Goal: Task Accomplishment & Management: Manage account settings

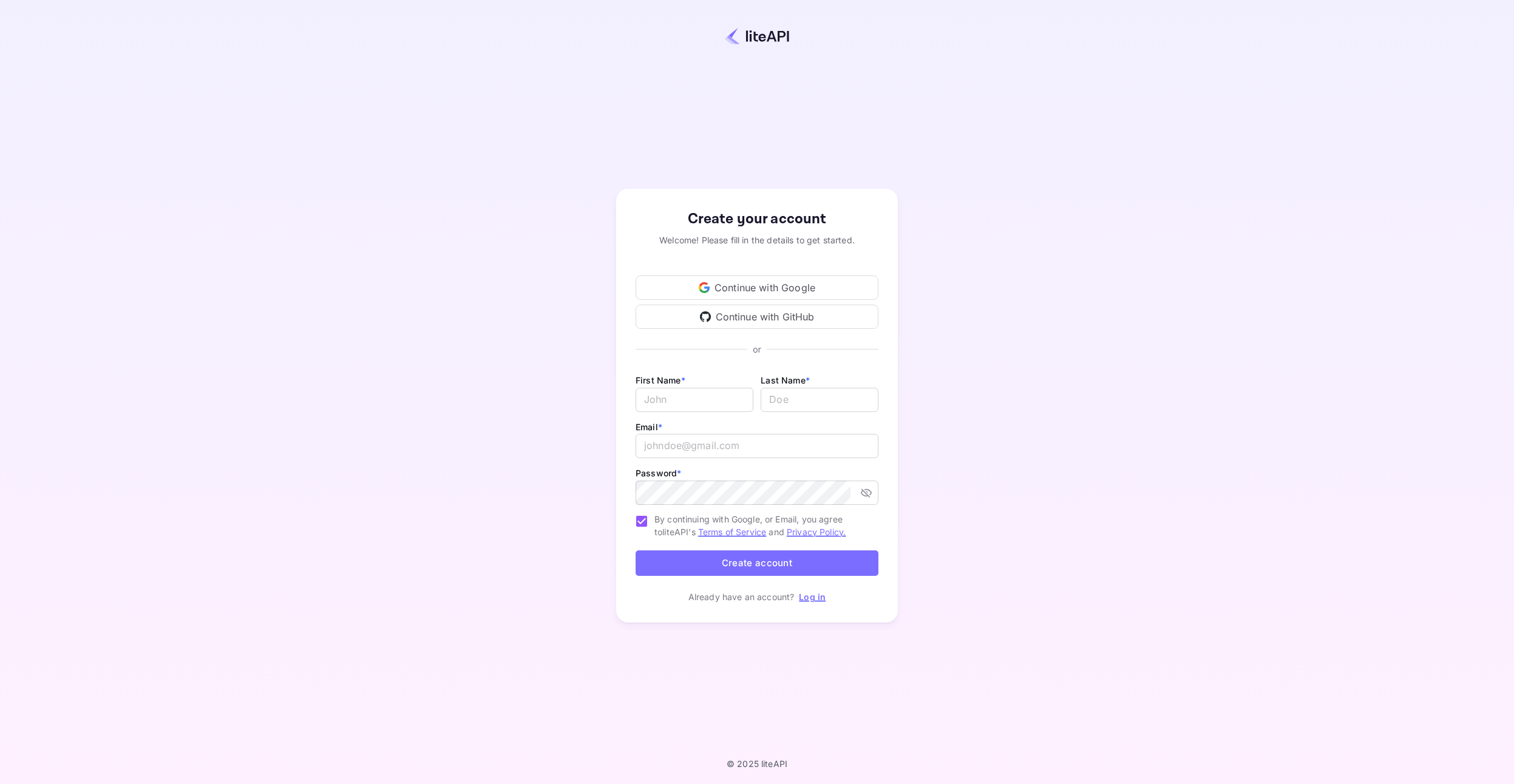
click at [775, 290] on div "Continue with Google" at bounding box center [756, 287] width 243 height 24
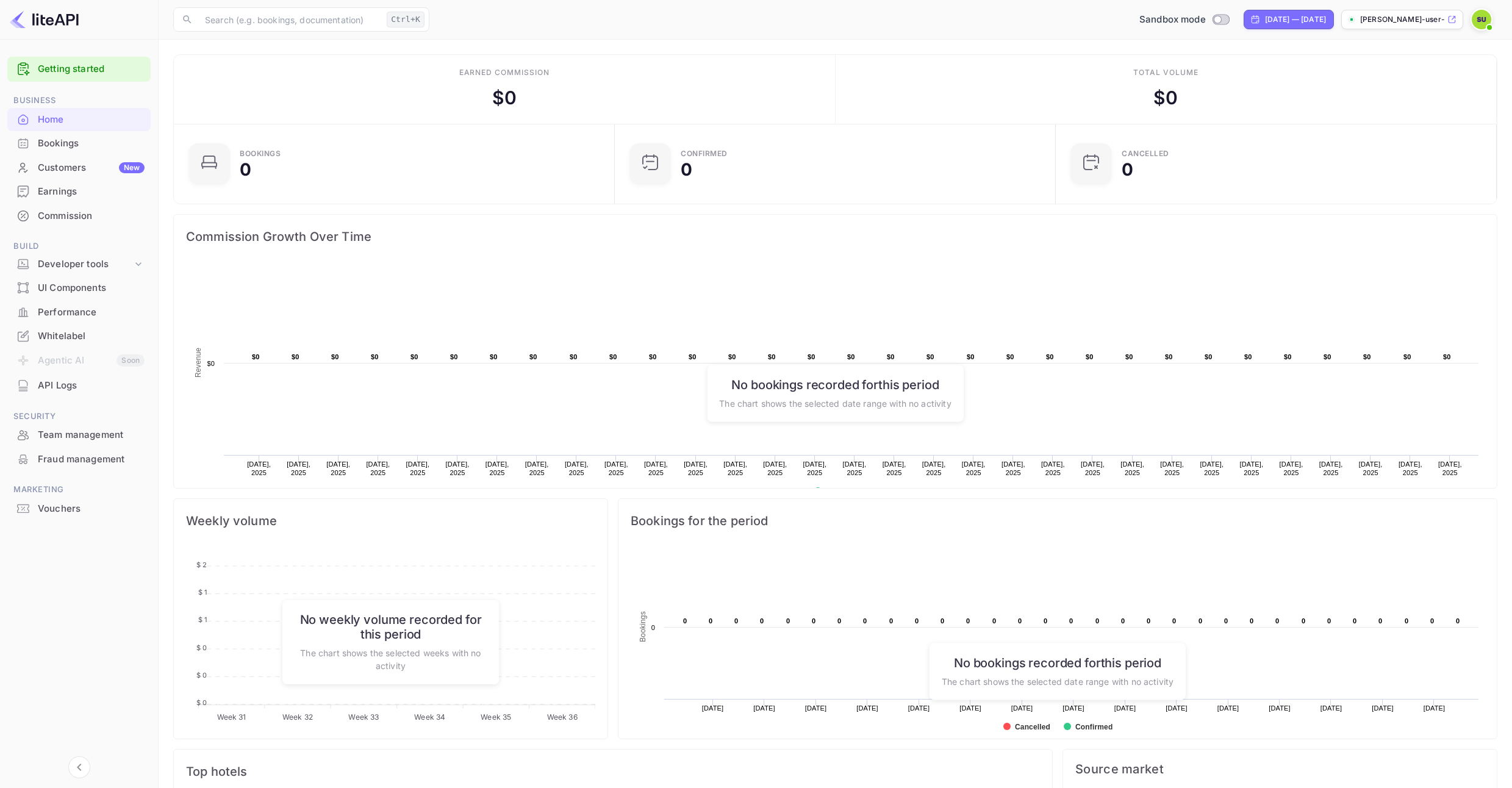
click at [91, 388] on div "API Logs" at bounding box center [91, 386] width 107 height 14
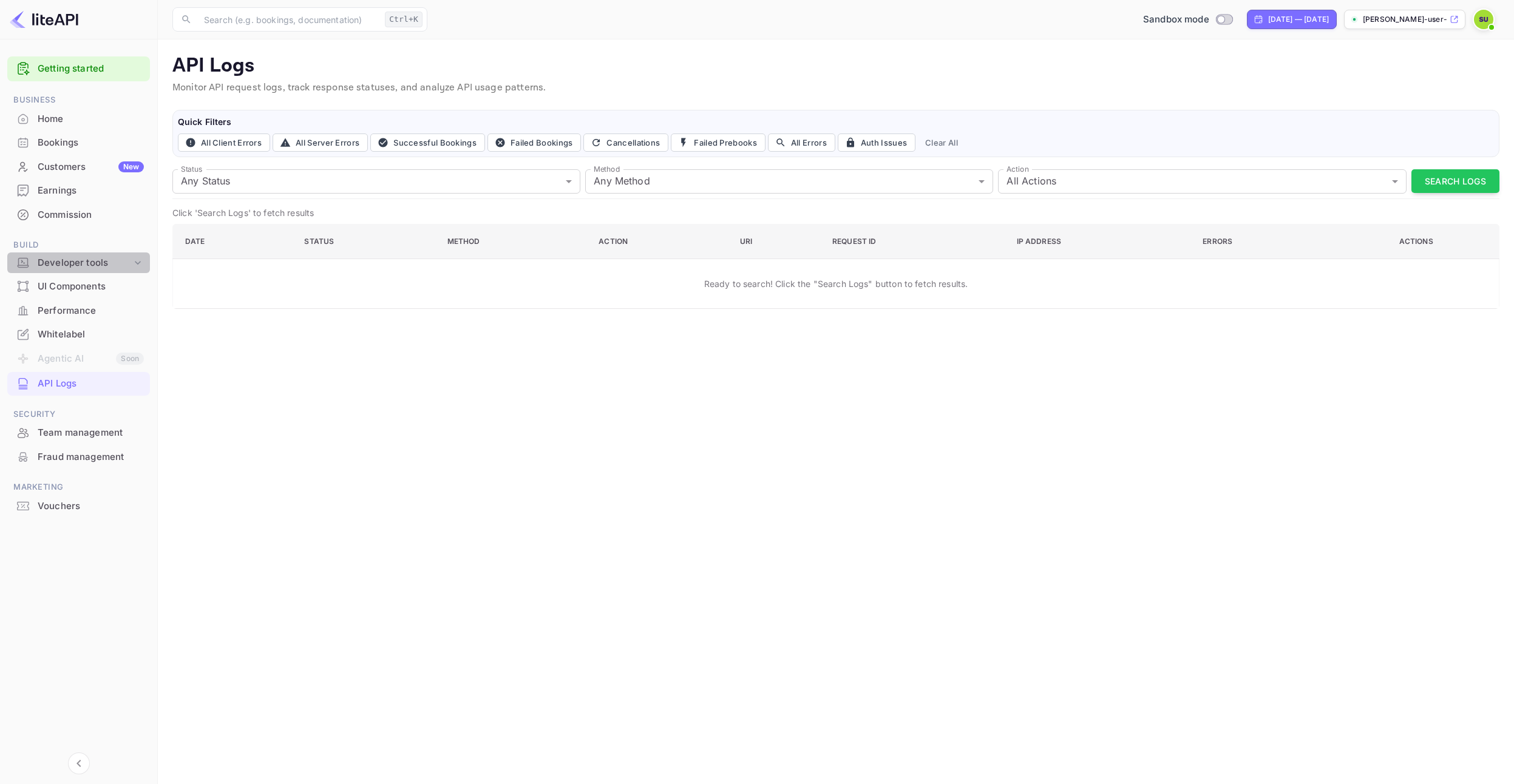
click at [95, 256] on div "Developer tools" at bounding box center [85, 263] width 95 height 14
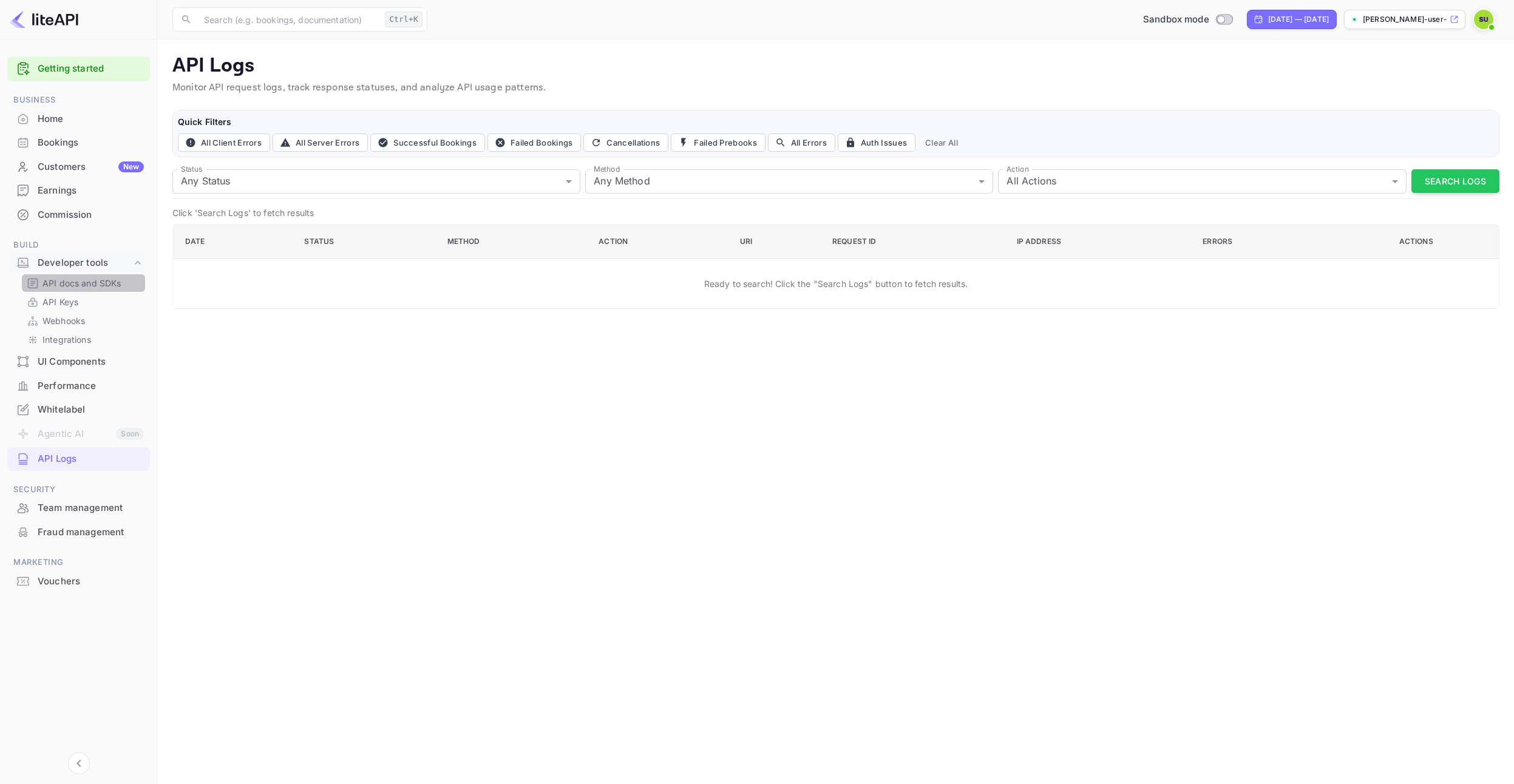
click at [97, 289] on p "API docs and SDKs" at bounding box center [82, 282] width 79 height 13
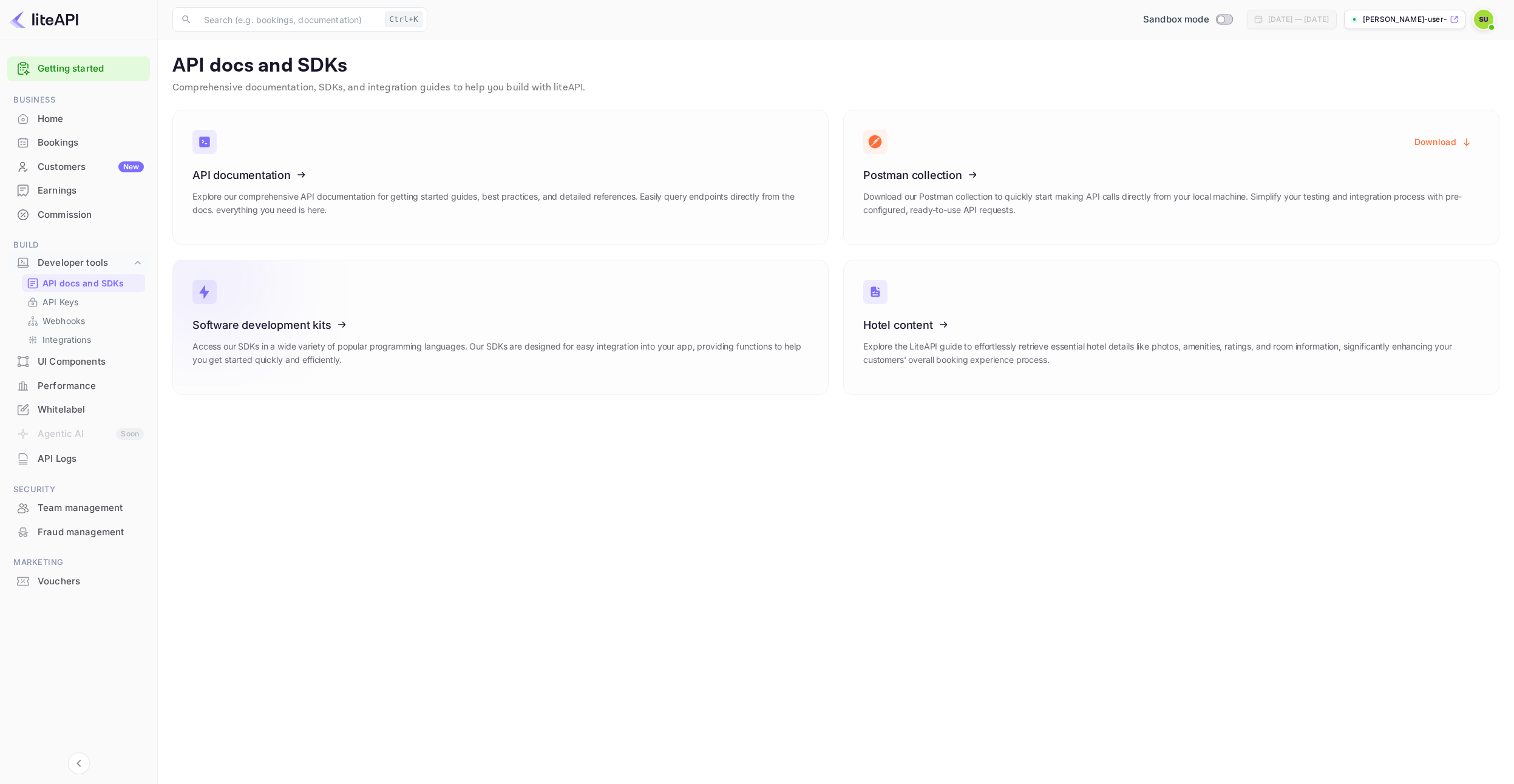
click at [537, 313] on link "Software development kits Access our SDKs in a wide variety of popular programm…" at bounding box center [501, 327] width 657 height 135
click at [347, 189] on icon at bounding box center [268, 172] width 189 height 125
click at [69, 370] on div "UI Components" at bounding box center [78, 362] width 142 height 23
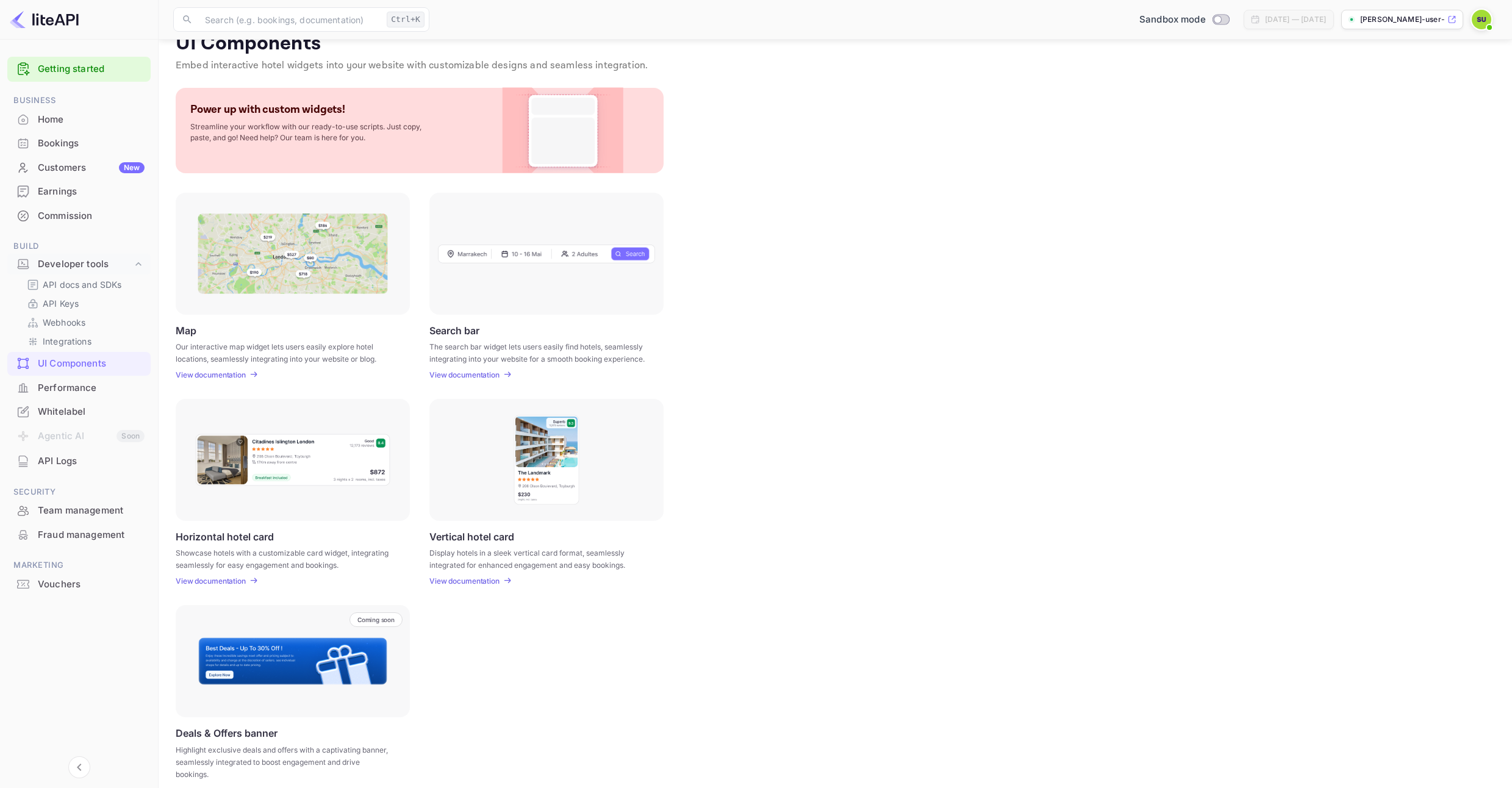
scroll to position [34, 0]
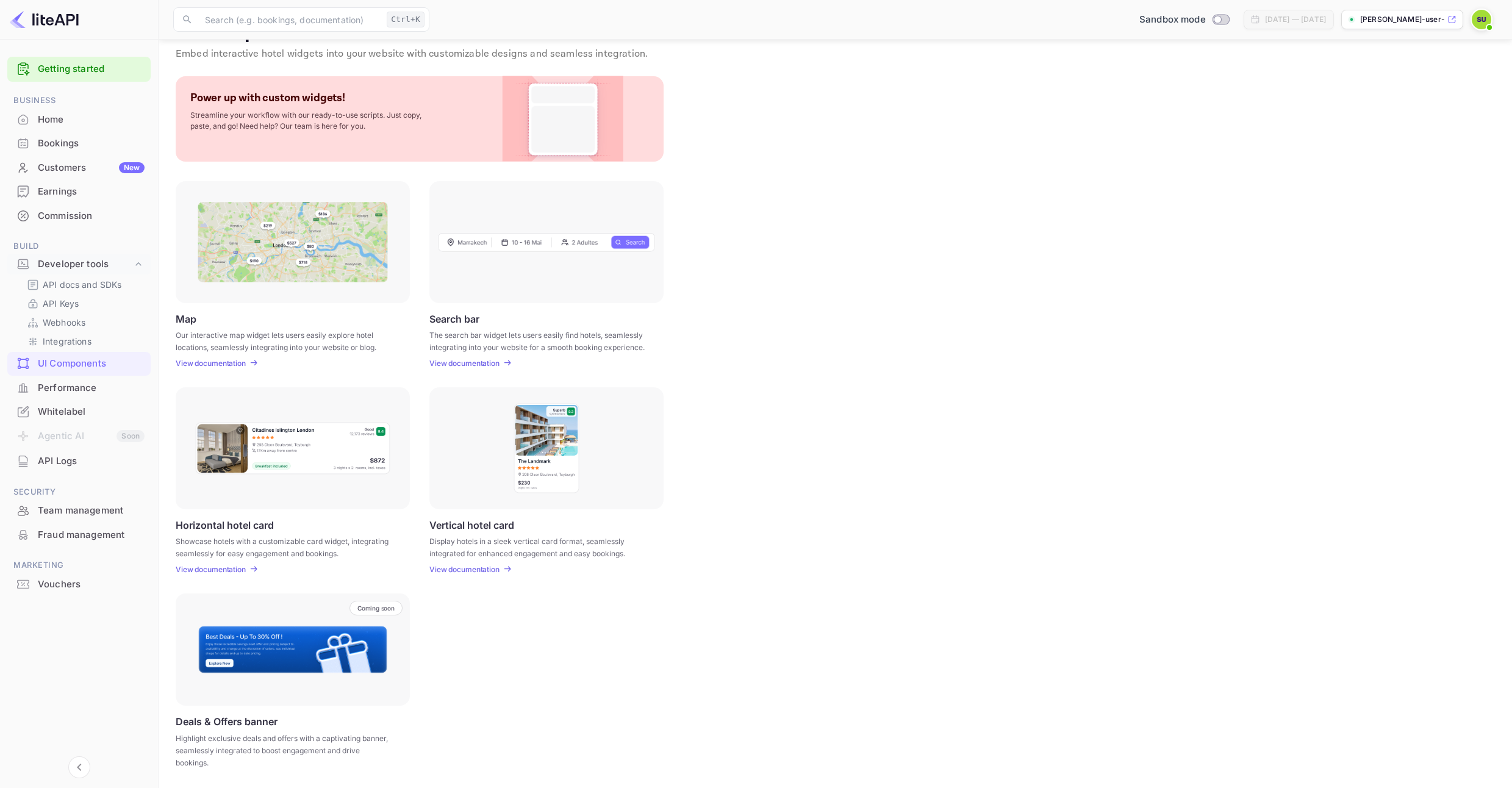
click at [64, 573] on div "Vouchers" at bounding box center [78, 584] width 143 height 23
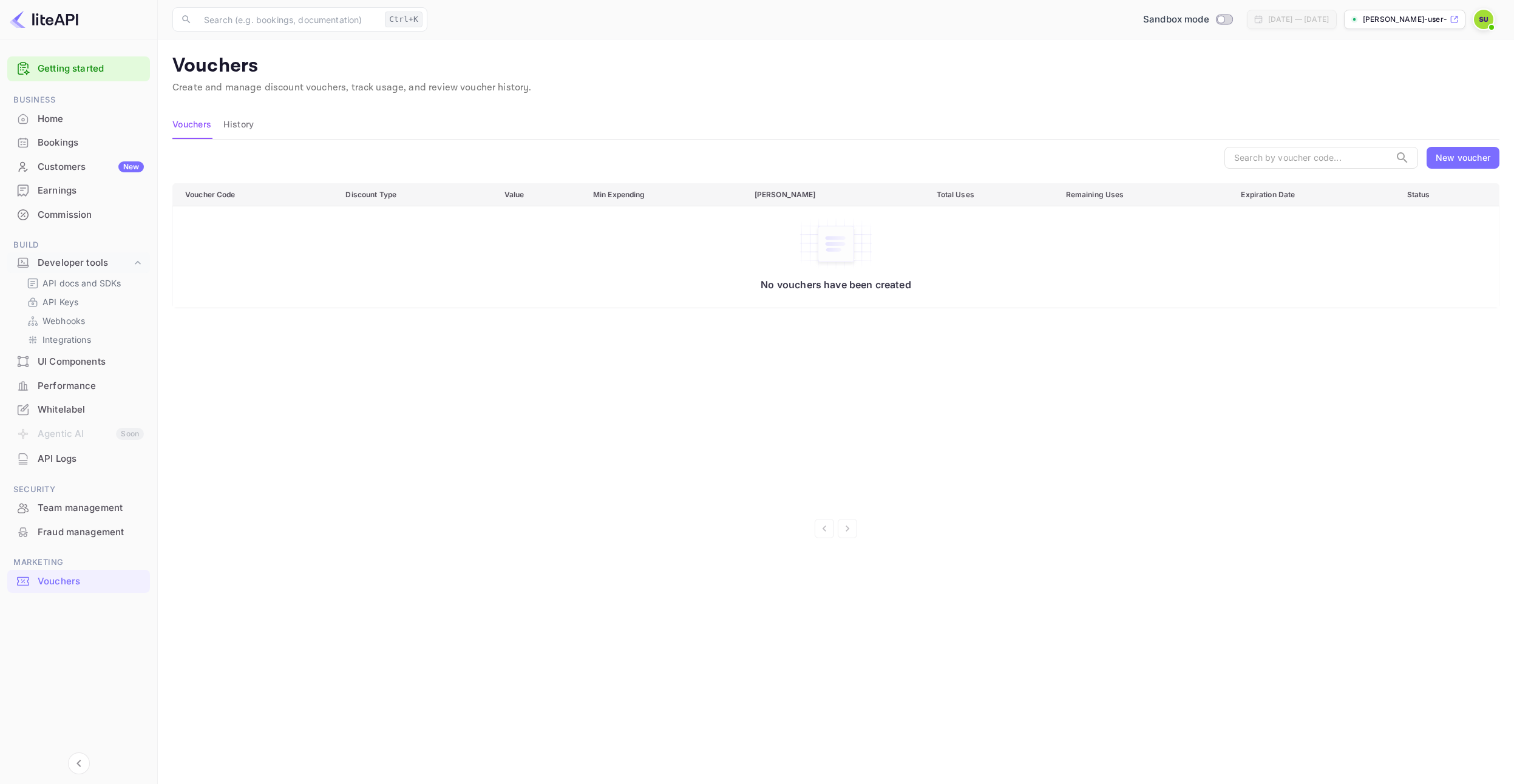
click at [80, 145] on div "Bookings" at bounding box center [91, 143] width 106 height 14
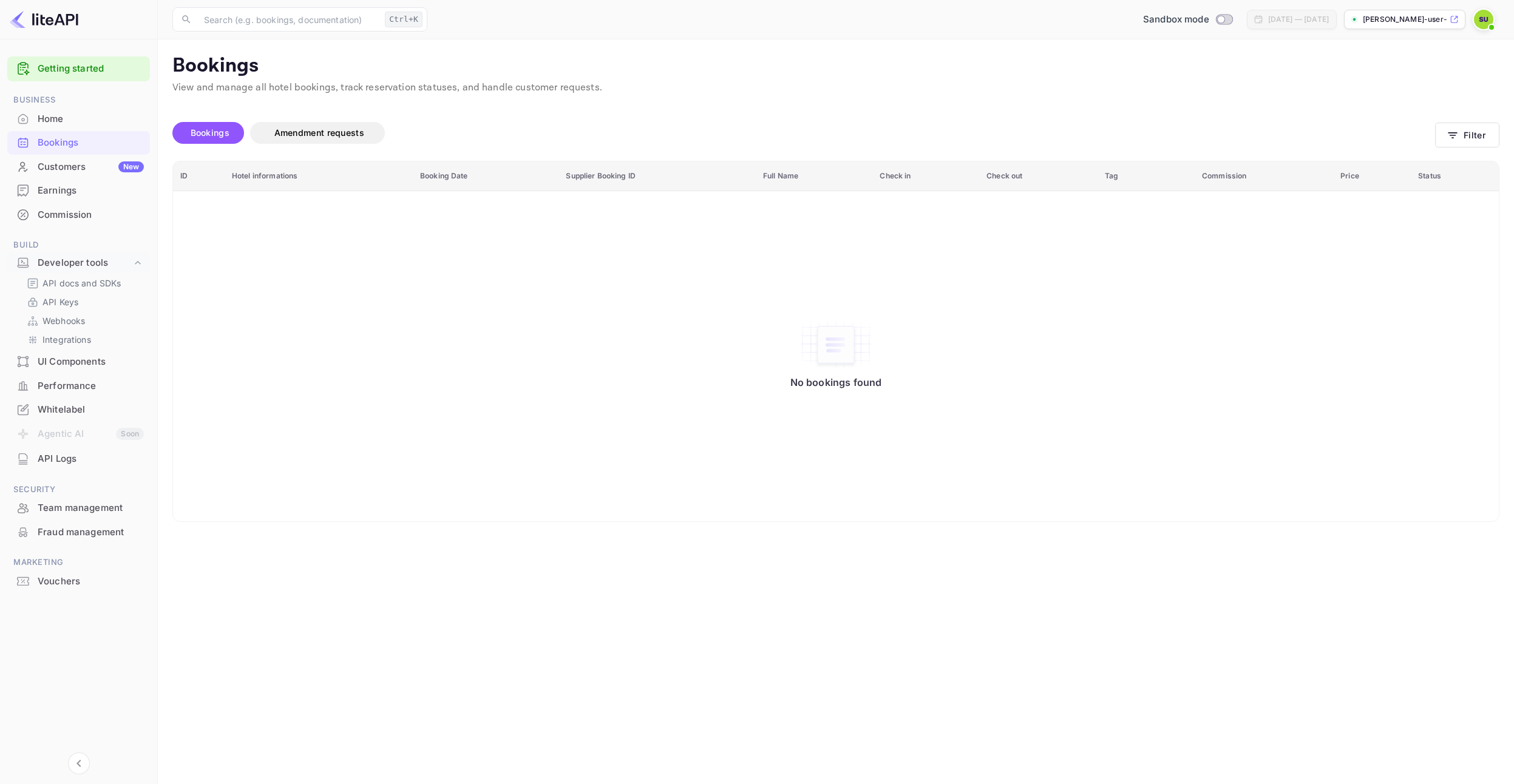
click at [94, 199] on div "Earnings" at bounding box center [78, 191] width 142 height 23
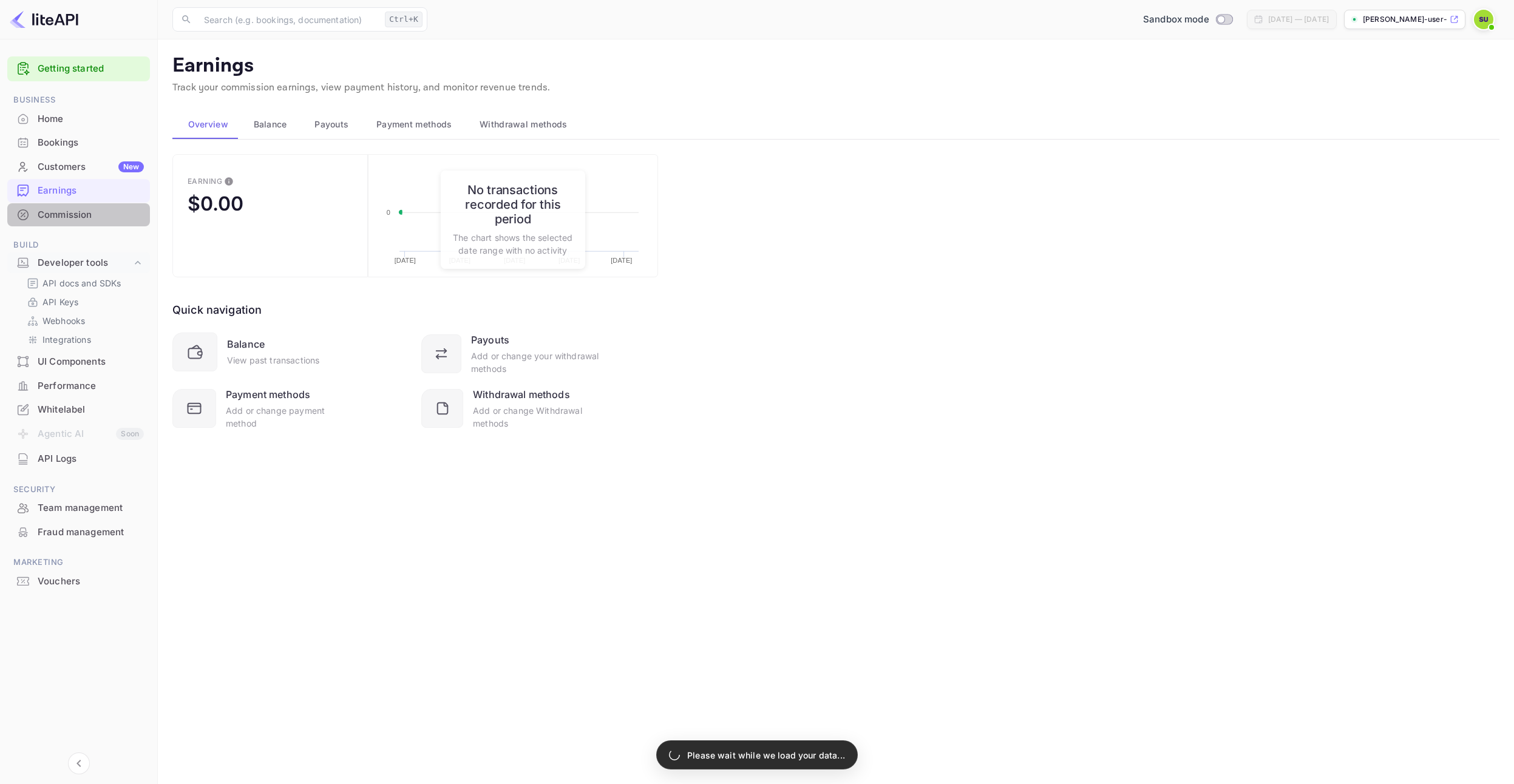
click at [93, 218] on div "Commission" at bounding box center [91, 215] width 106 height 14
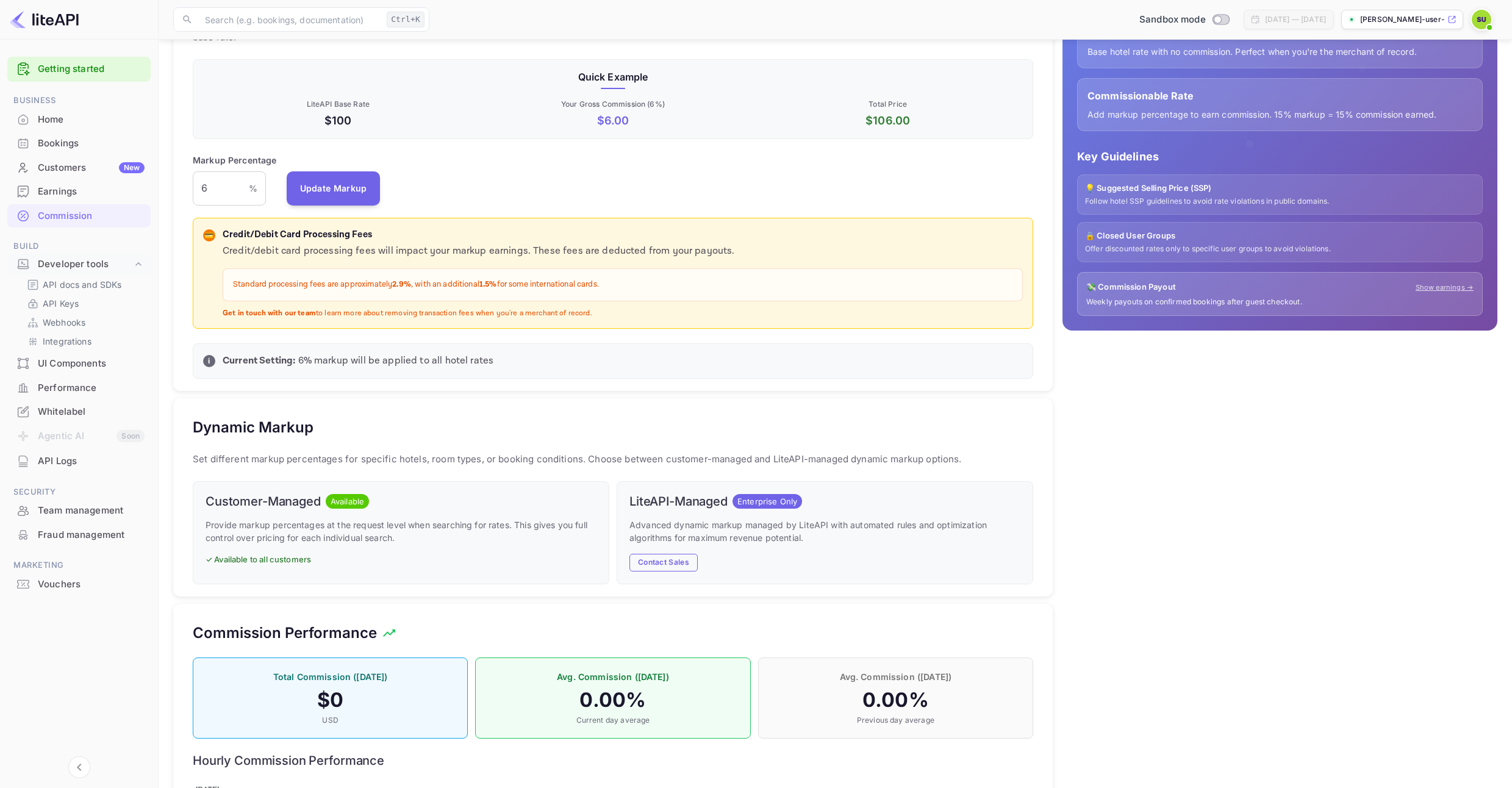
scroll to position [195, 0]
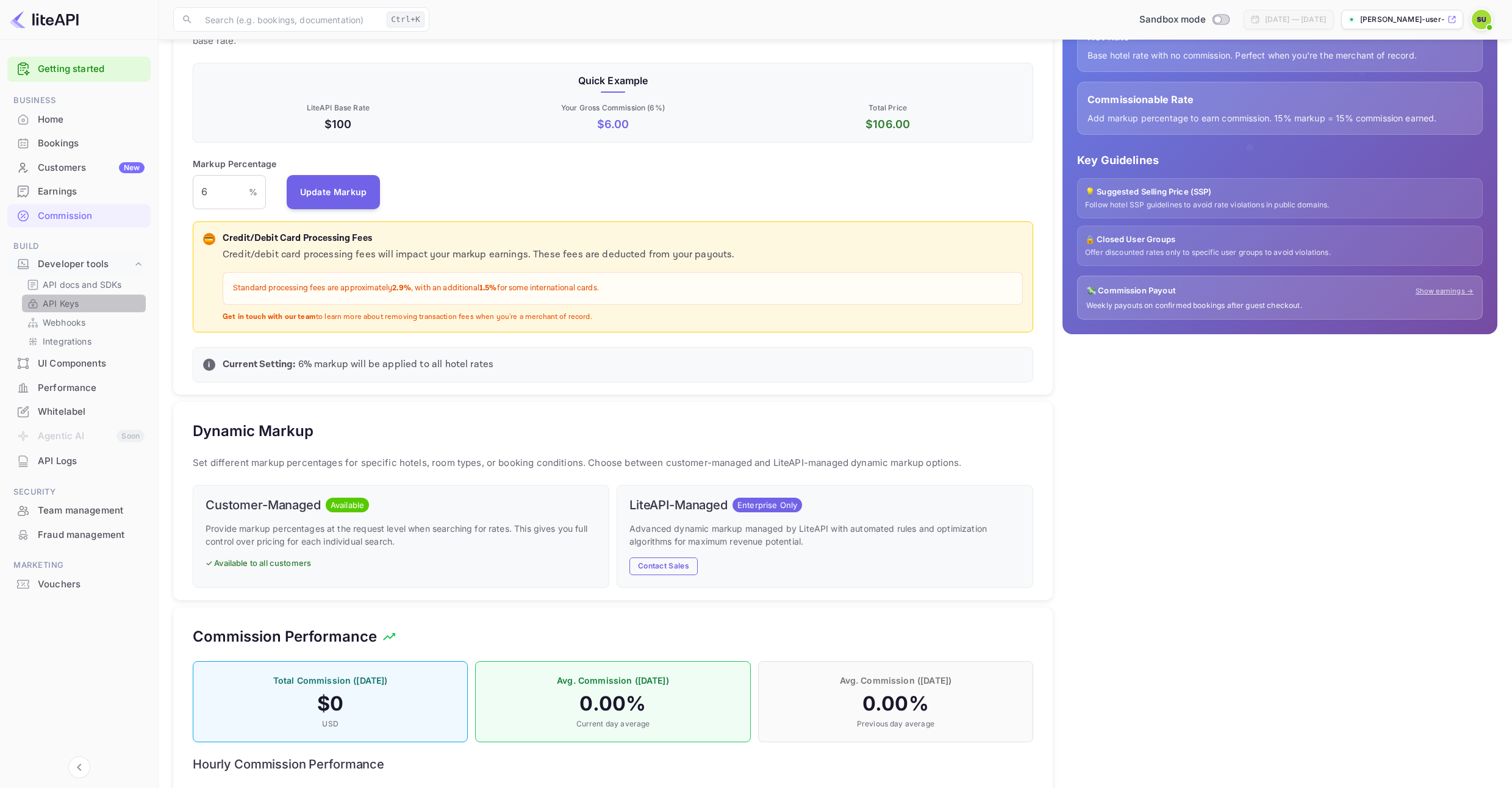
click at [68, 303] on p "API Keys" at bounding box center [61, 302] width 36 height 13
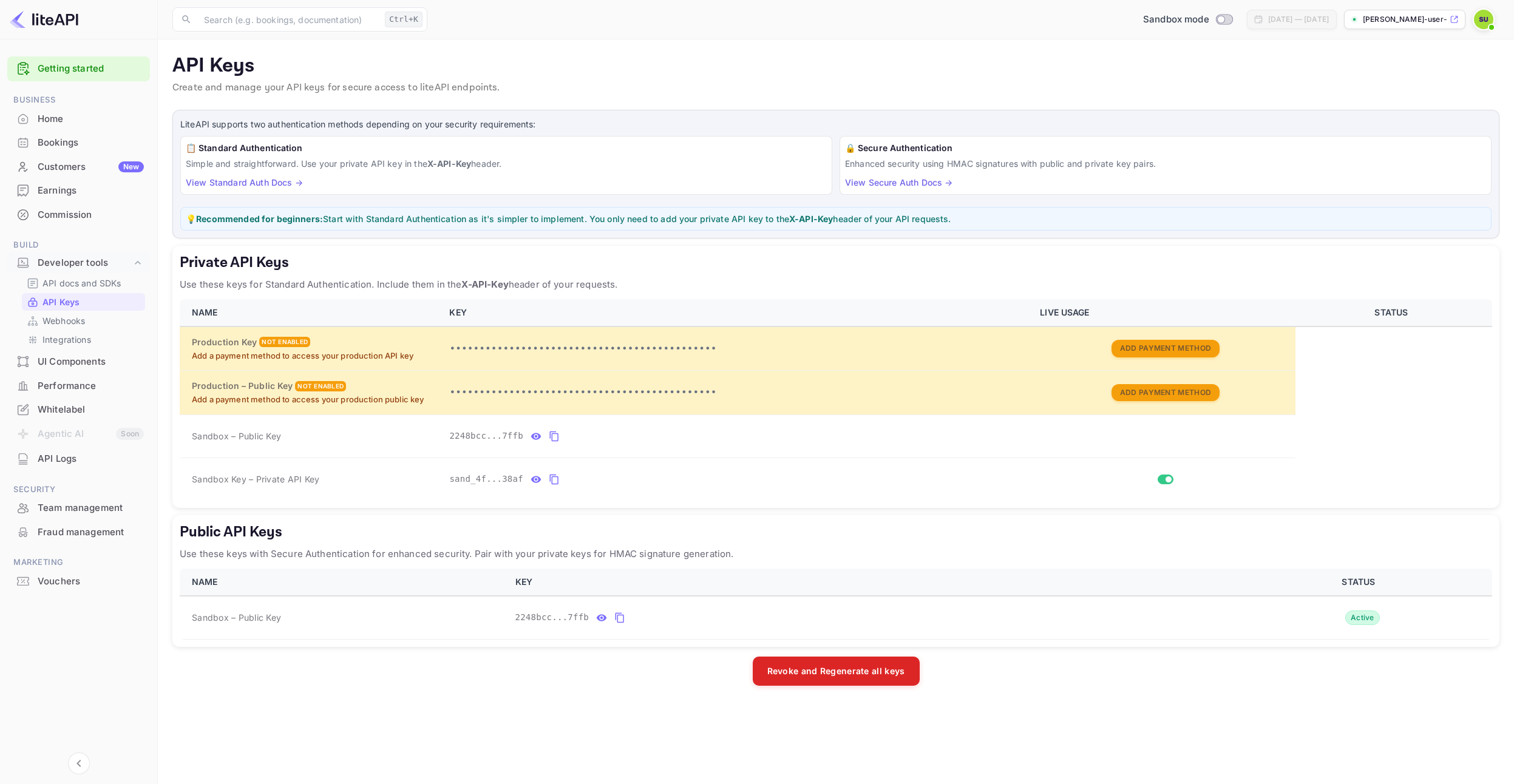
click at [82, 80] on div "Getting started" at bounding box center [78, 69] width 142 height 25
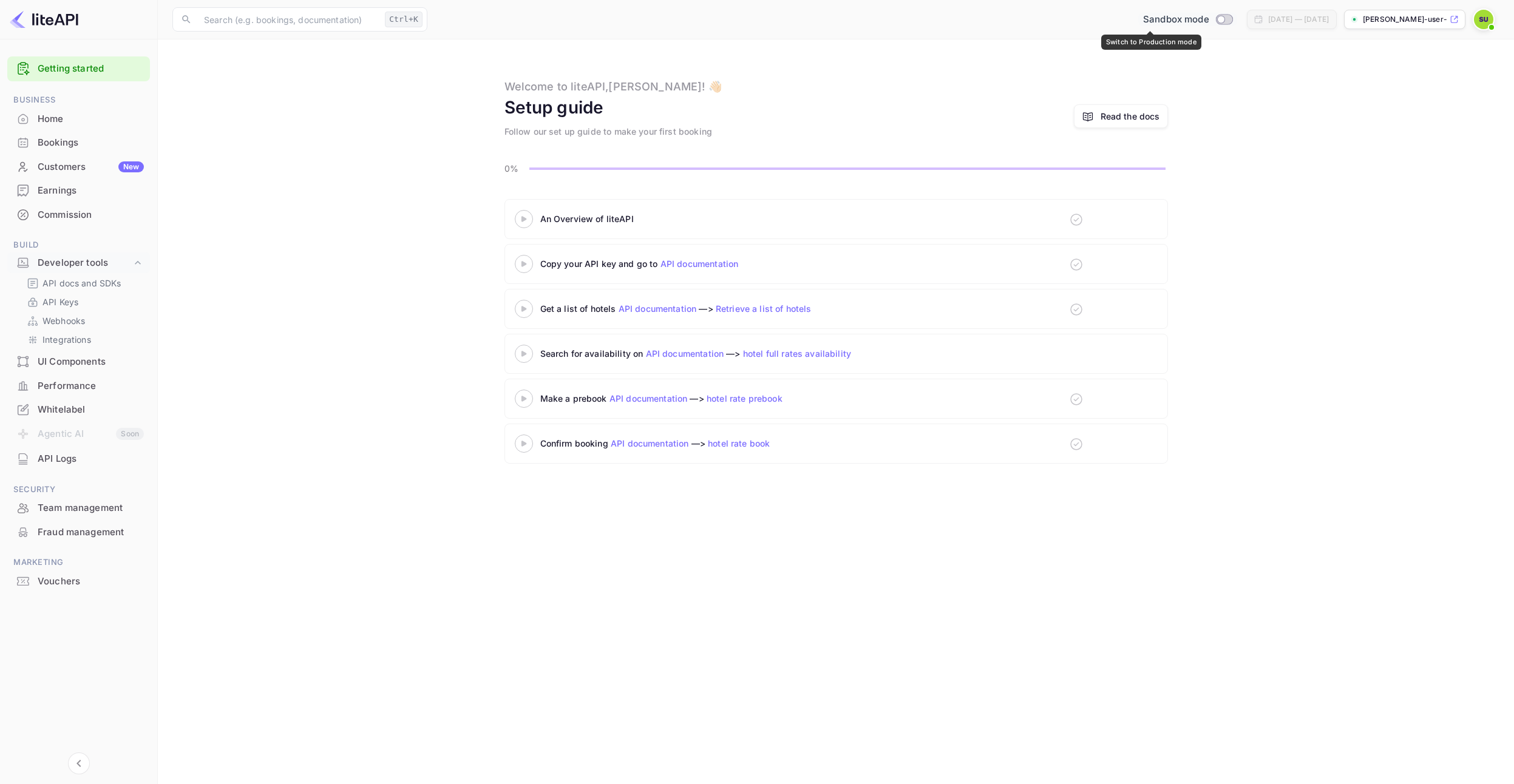
click at [1209, 19] on input "Switch to Production mode" at bounding box center [1221, 19] width 24 height 8
checkbox input "false"
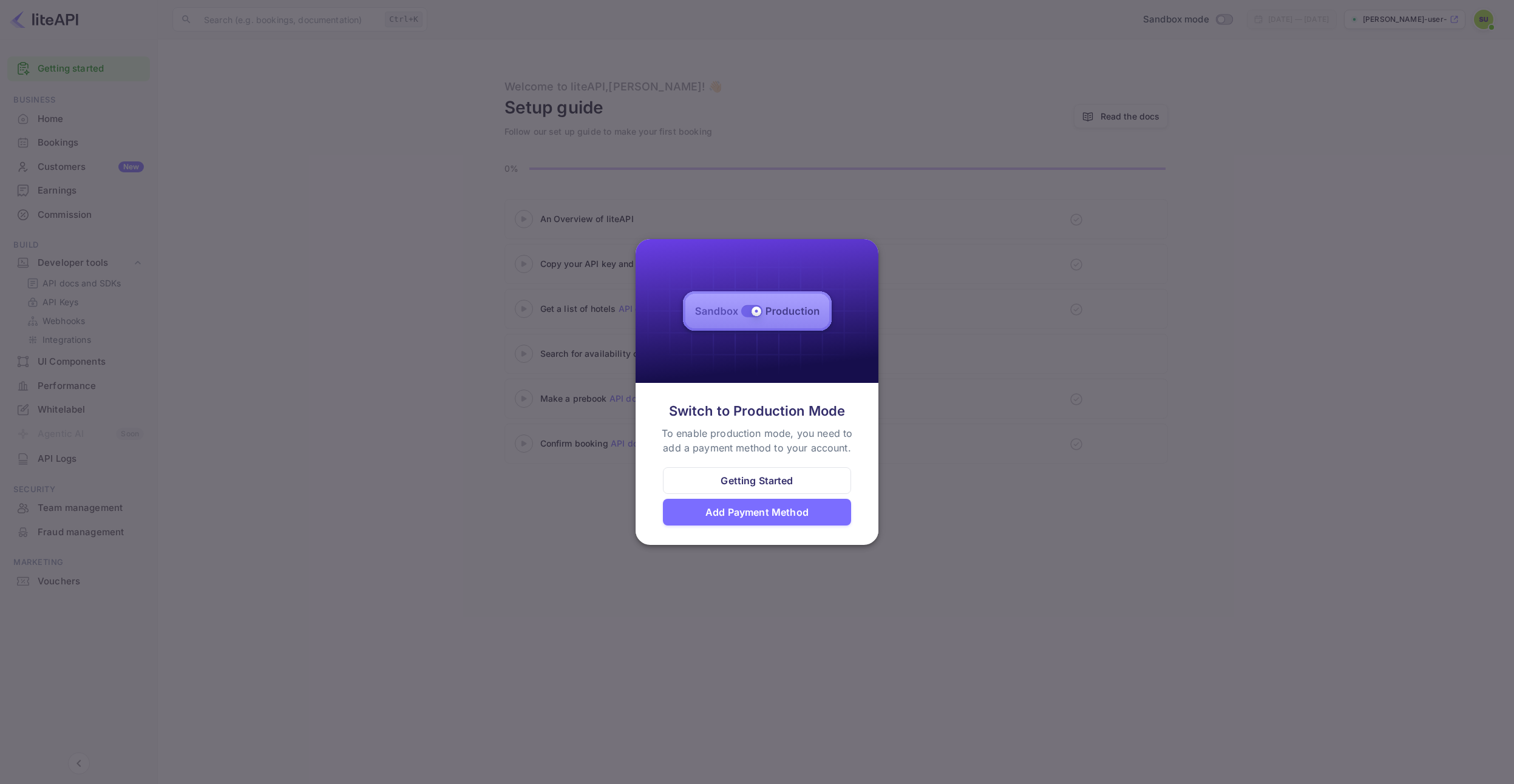
click at [986, 476] on div at bounding box center [757, 392] width 1514 height 784
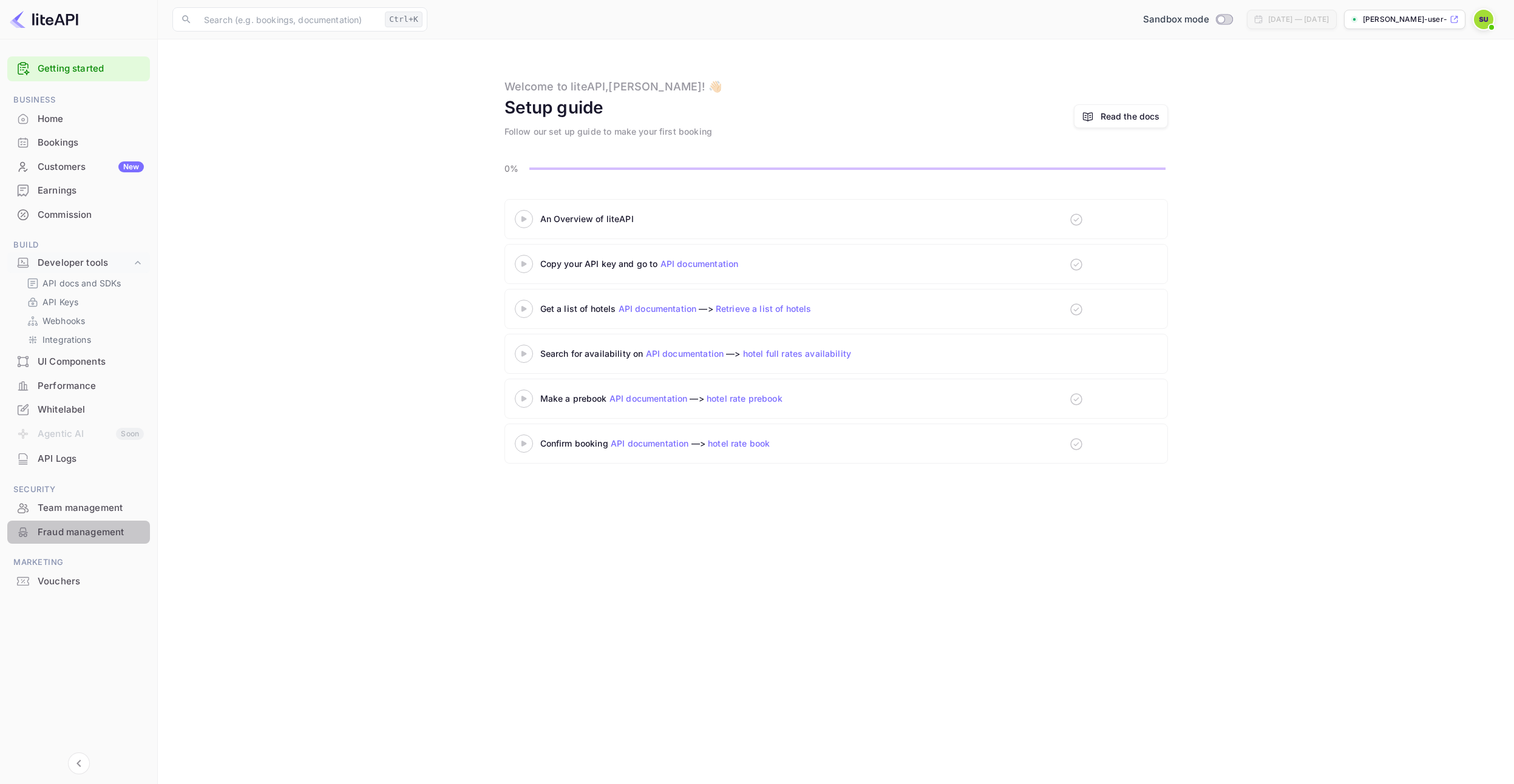
click at [117, 531] on div "Fraud management" at bounding box center [91, 533] width 106 height 14
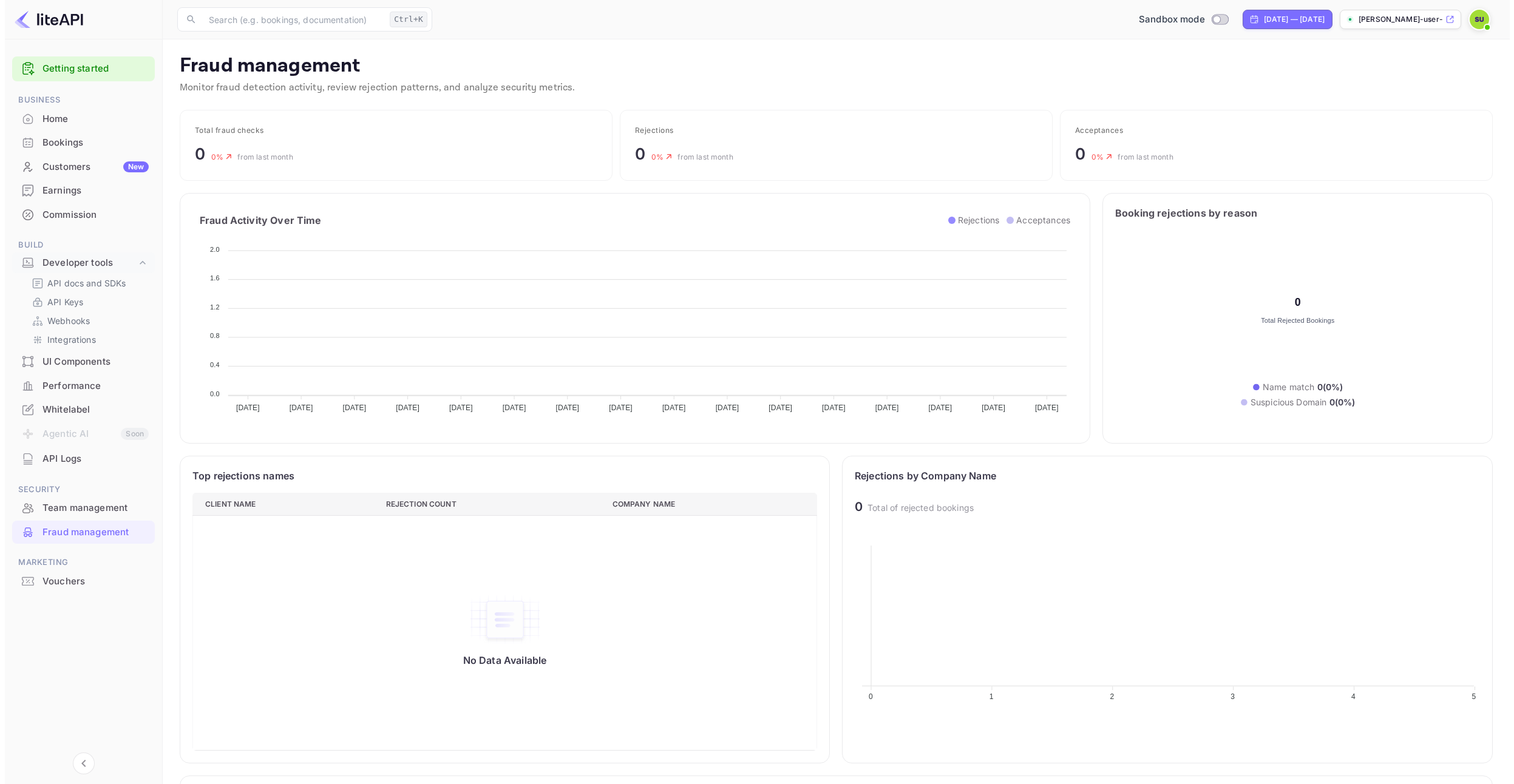
scroll to position [10, 10]
click at [112, 506] on div "Team management" at bounding box center [91, 508] width 106 height 14
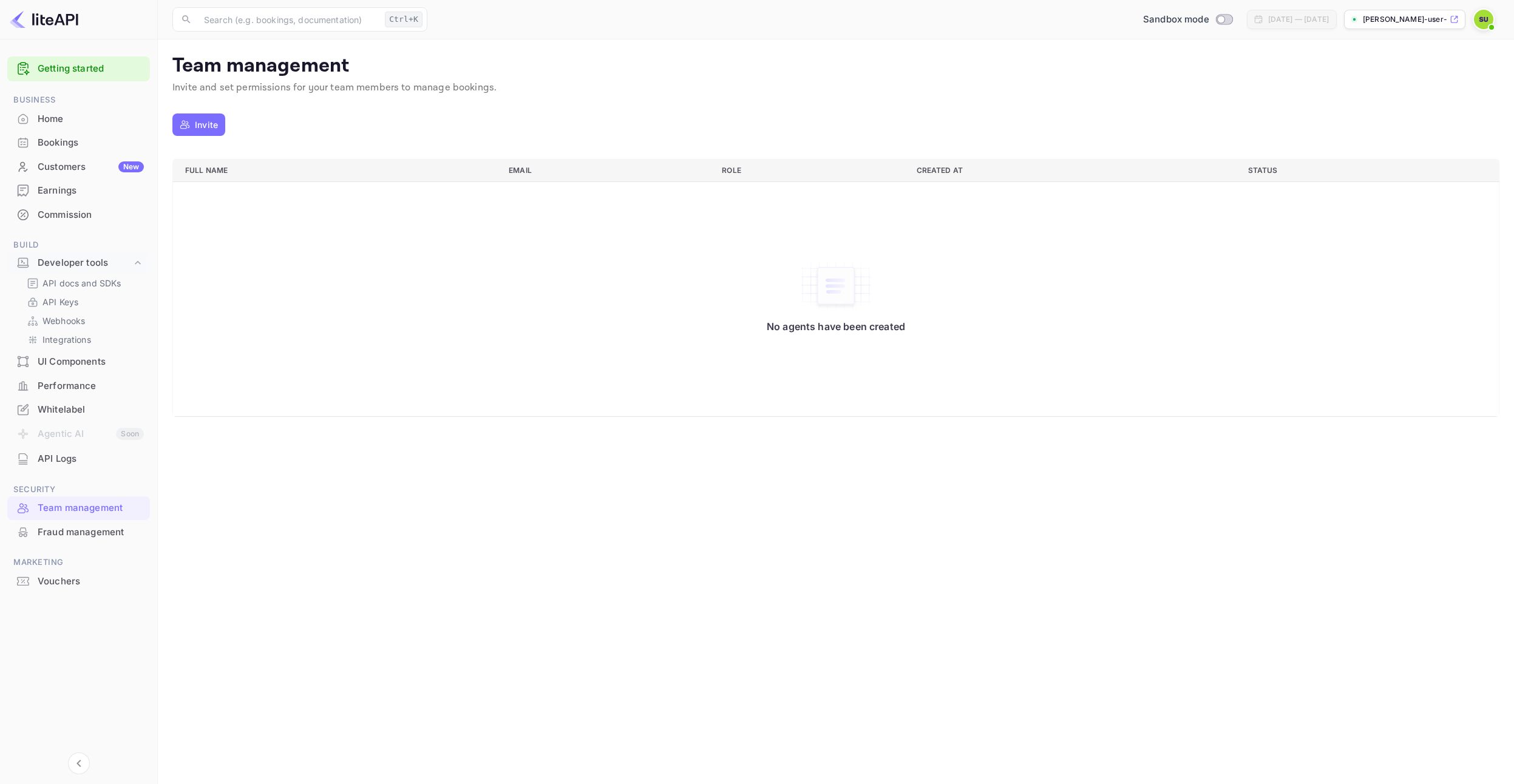
click at [77, 385] on div "Performance" at bounding box center [91, 386] width 106 height 14
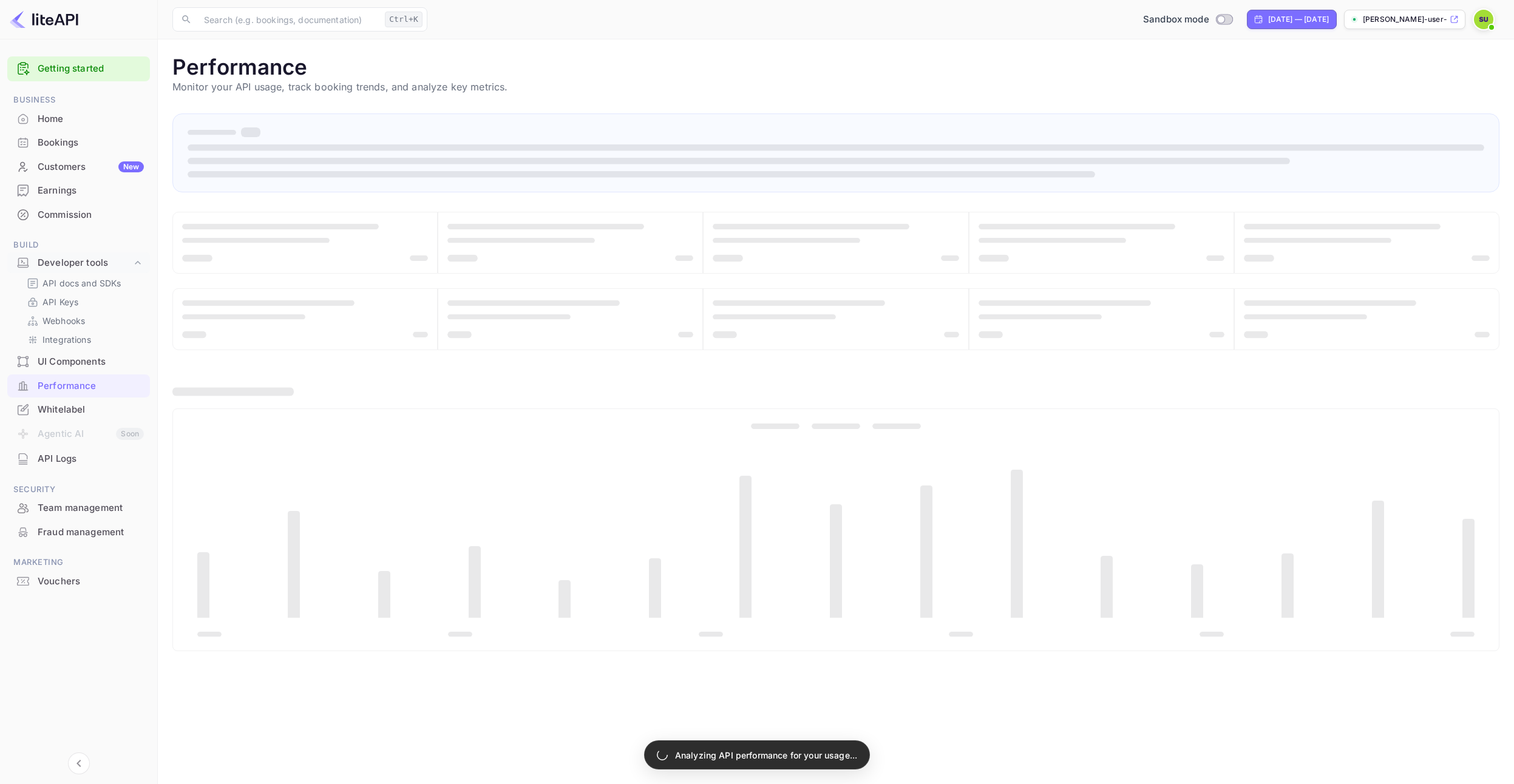
click at [80, 408] on div "Whitelabel" at bounding box center [91, 410] width 106 height 14
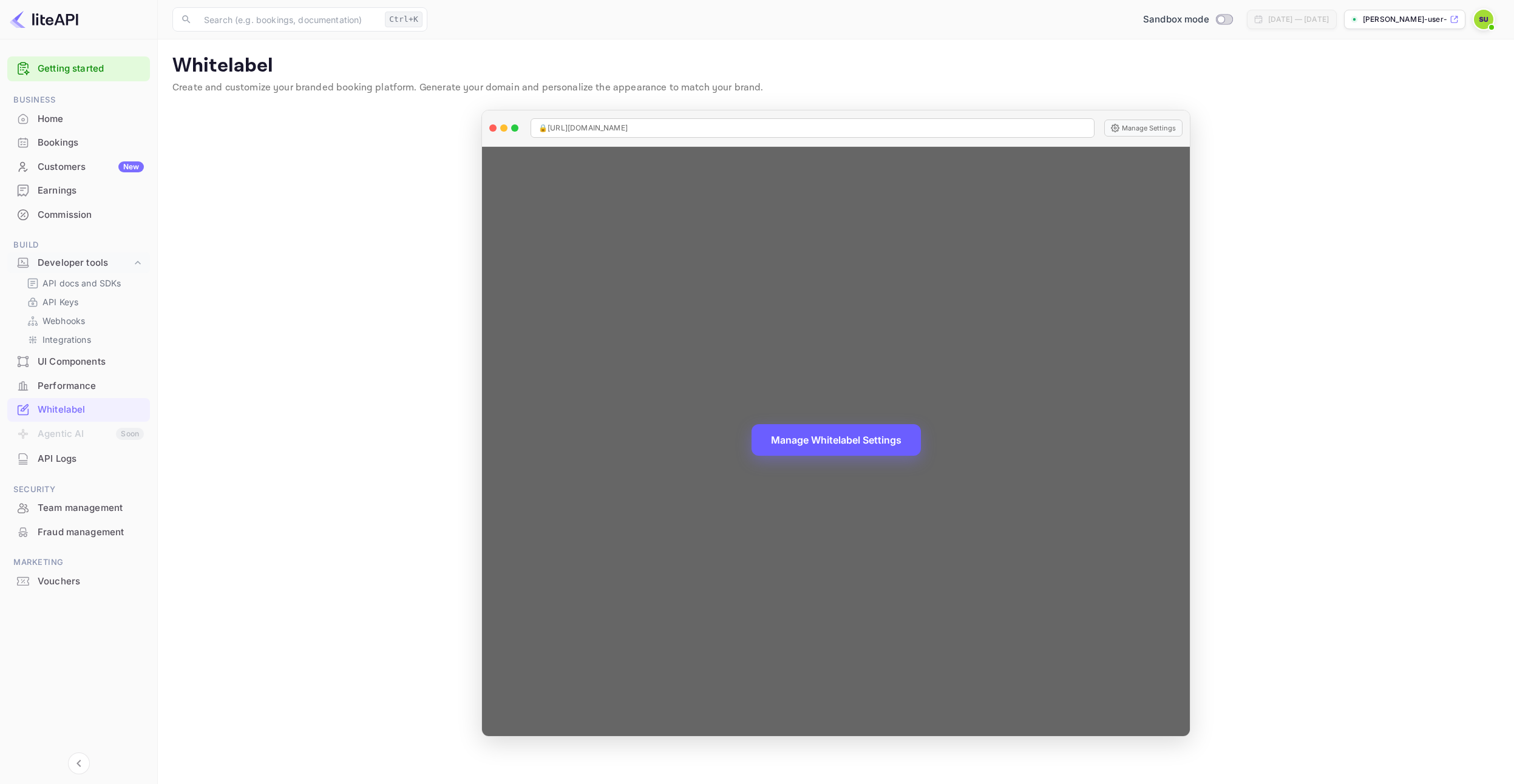
click at [797, 436] on button "Manage Whitelabel Settings" at bounding box center [836, 440] width 170 height 31
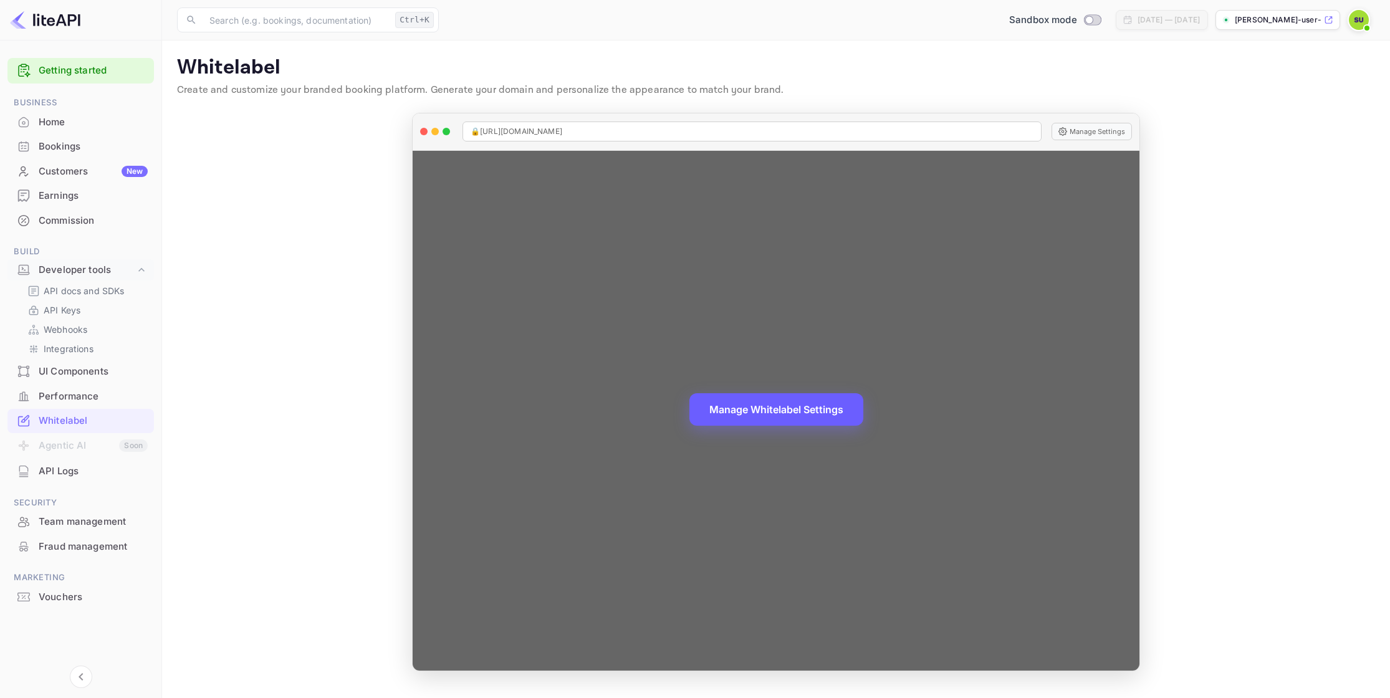
click at [760, 305] on div "Manage Whitelabel Settings" at bounding box center [776, 411] width 727 height 520
click at [562, 131] on span "🔒 [URL][DOMAIN_NAME]" at bounding box center [516, 131] width 92 height 11
click at [672, 128] on div "🔒 [URL][DOMAIN_NAME]" at bounding box center [751, 132] width 579 height 20
click at [1077, 134] on button "Manage Settings" at bounding box center [1091, 131] width 80 height 17
click at [725, 307] on div "Manage Whitelabel Settings" at bounding box center [776, 411] width 727 height 520
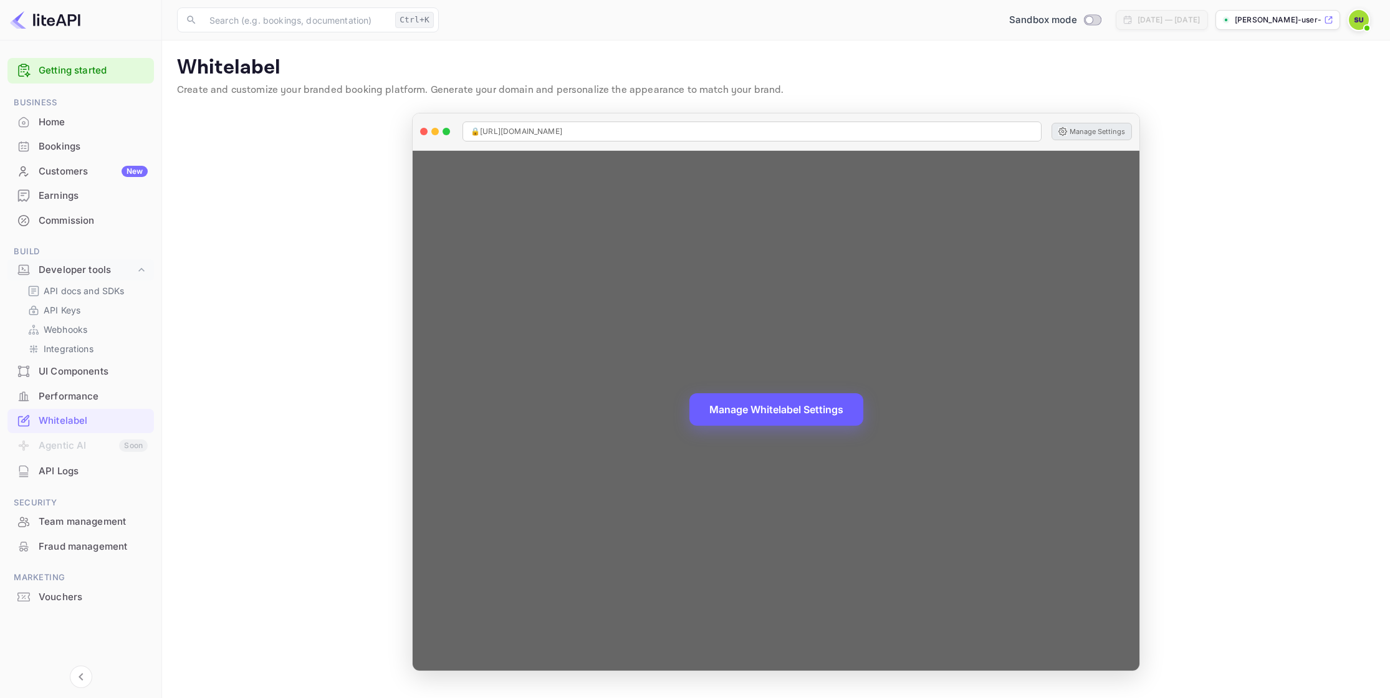
click at [756, 400] on button "Manage Whitelabel Settings" at bounding box center [776, 409] width 174 height 32
drag, startPoint x: 669, startPoint y: 125, endPoint x: 420, endPoint y: 125, distance: 248.6
click at [420, 125] on div "🔒 [URL][DOMAIN_NAME] Manage Settings" at bounding box center [776, 131] width 727 height 37
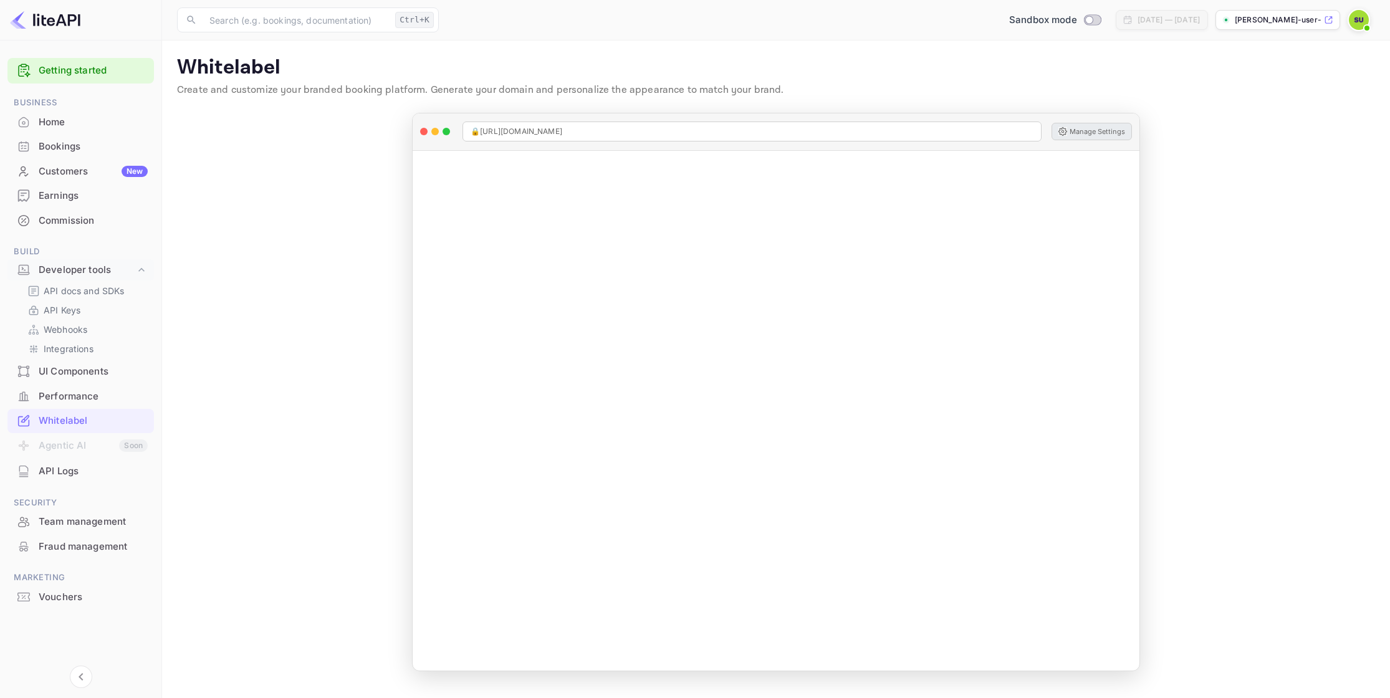
copy div "🔒 [URL][DOMAIN_NAME]"
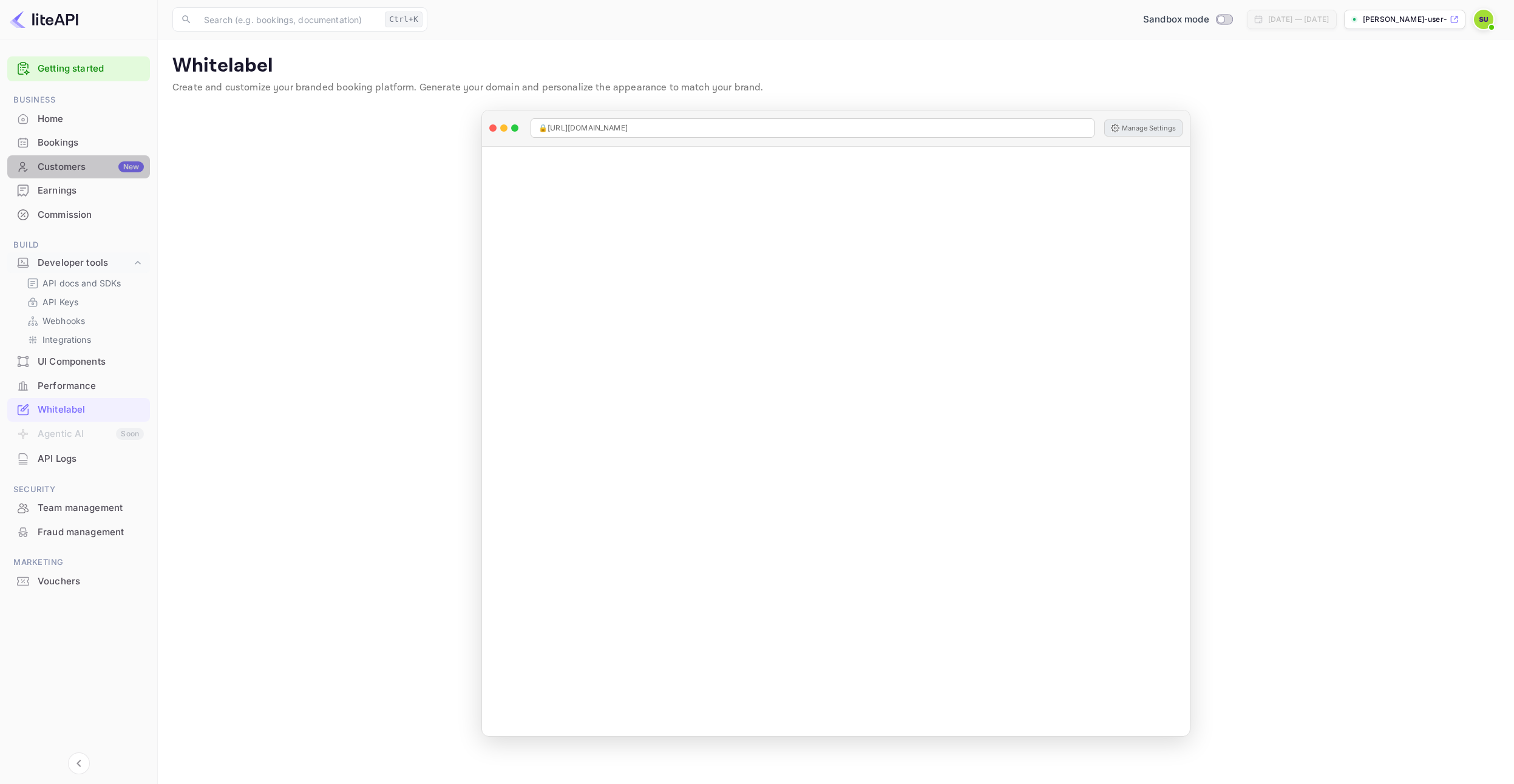
click at [63, 161] on div "Customers New" at bounding box center [91, 168] width 106 height 14
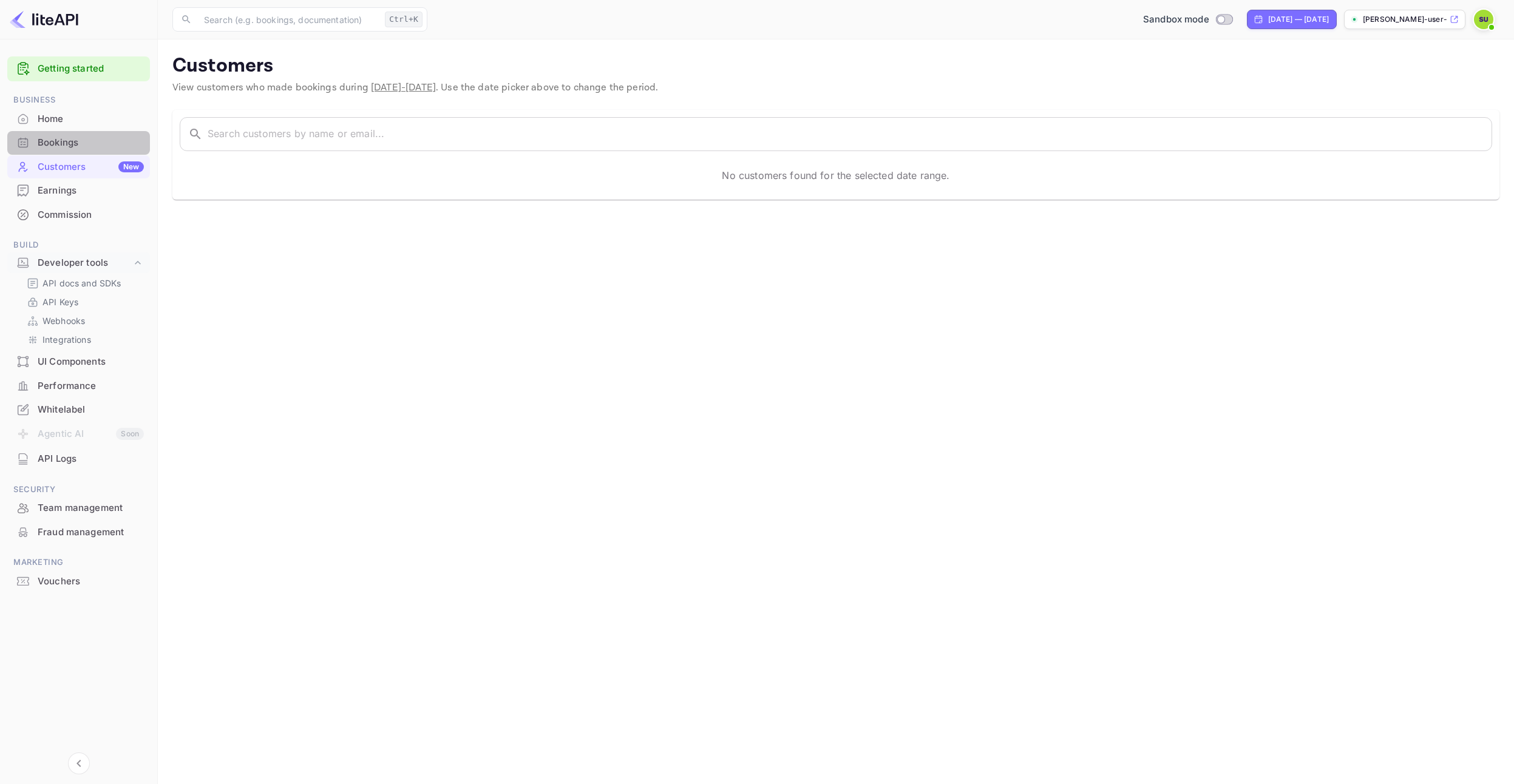
click at [72, 148] on div "Bookings" at bounding box center [91, 143] width 106 height 14
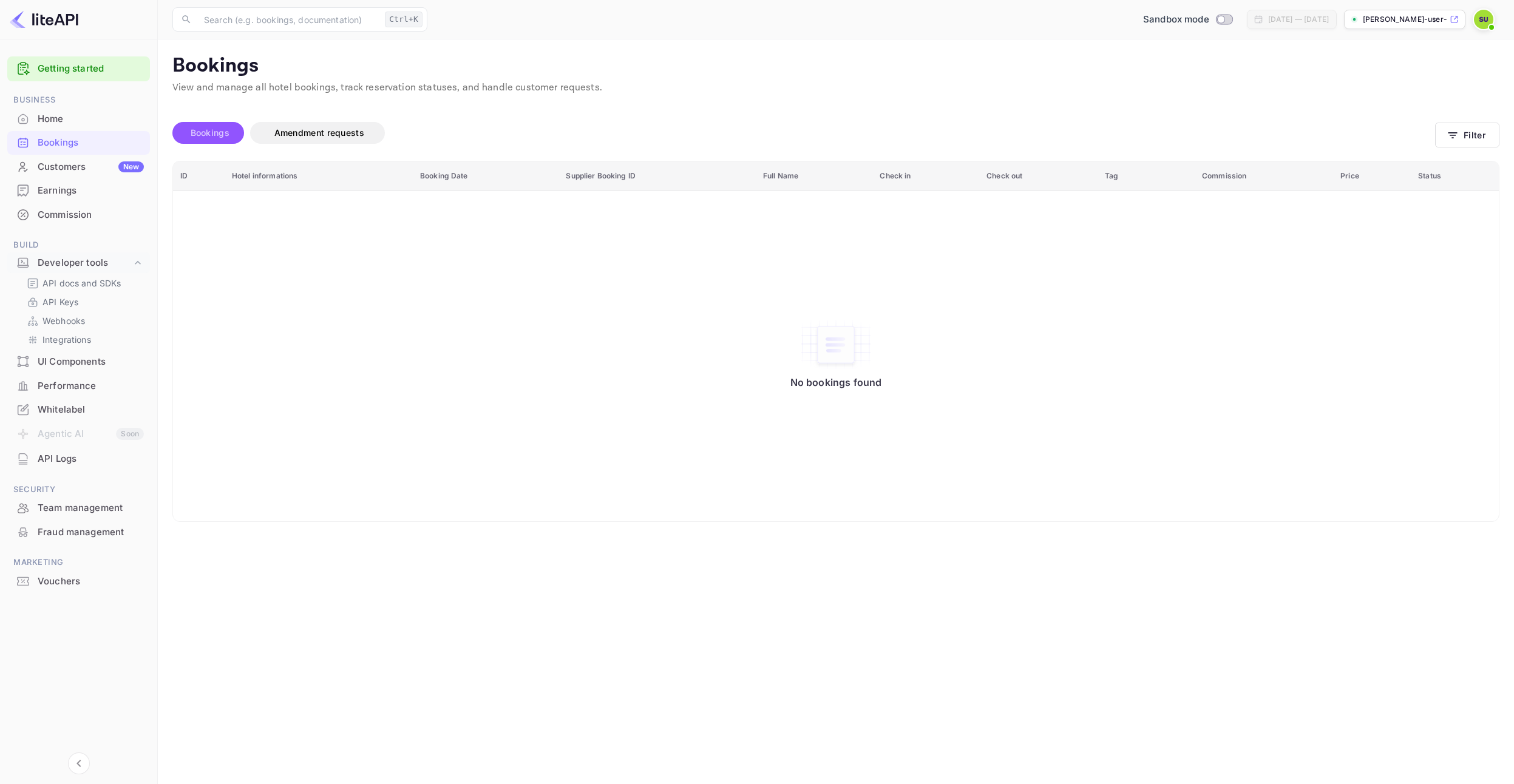
click at [210, 132] on span "Bookings" at bounding box center [210, 132] width 39 height 11
